Goal: Transaction & Acquisition: Purchase product/service

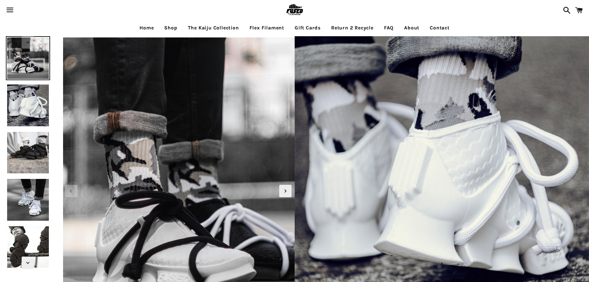
select select "**********"
select select "*****"
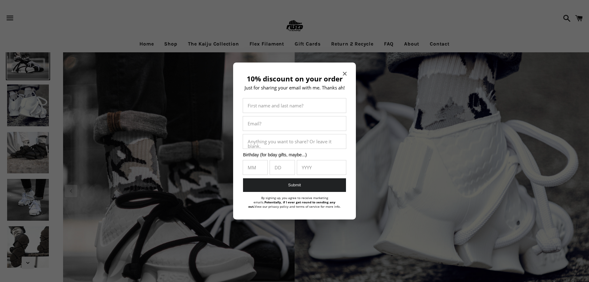
click at [195, 36] on div at bounding box center [294, 141] width 589 height 282
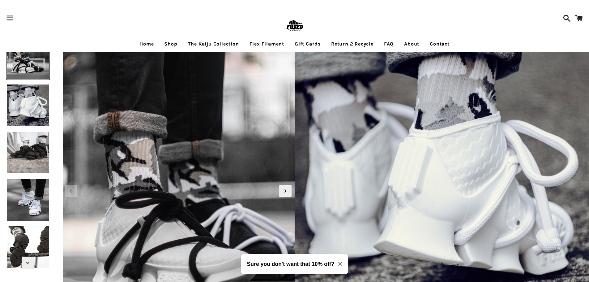
click at [169, 46] on link "Shop" at bounding box center [171, 43] width 22 height 15
